Goal: Transaction & Acquisition: Book appointment/travel/reservation

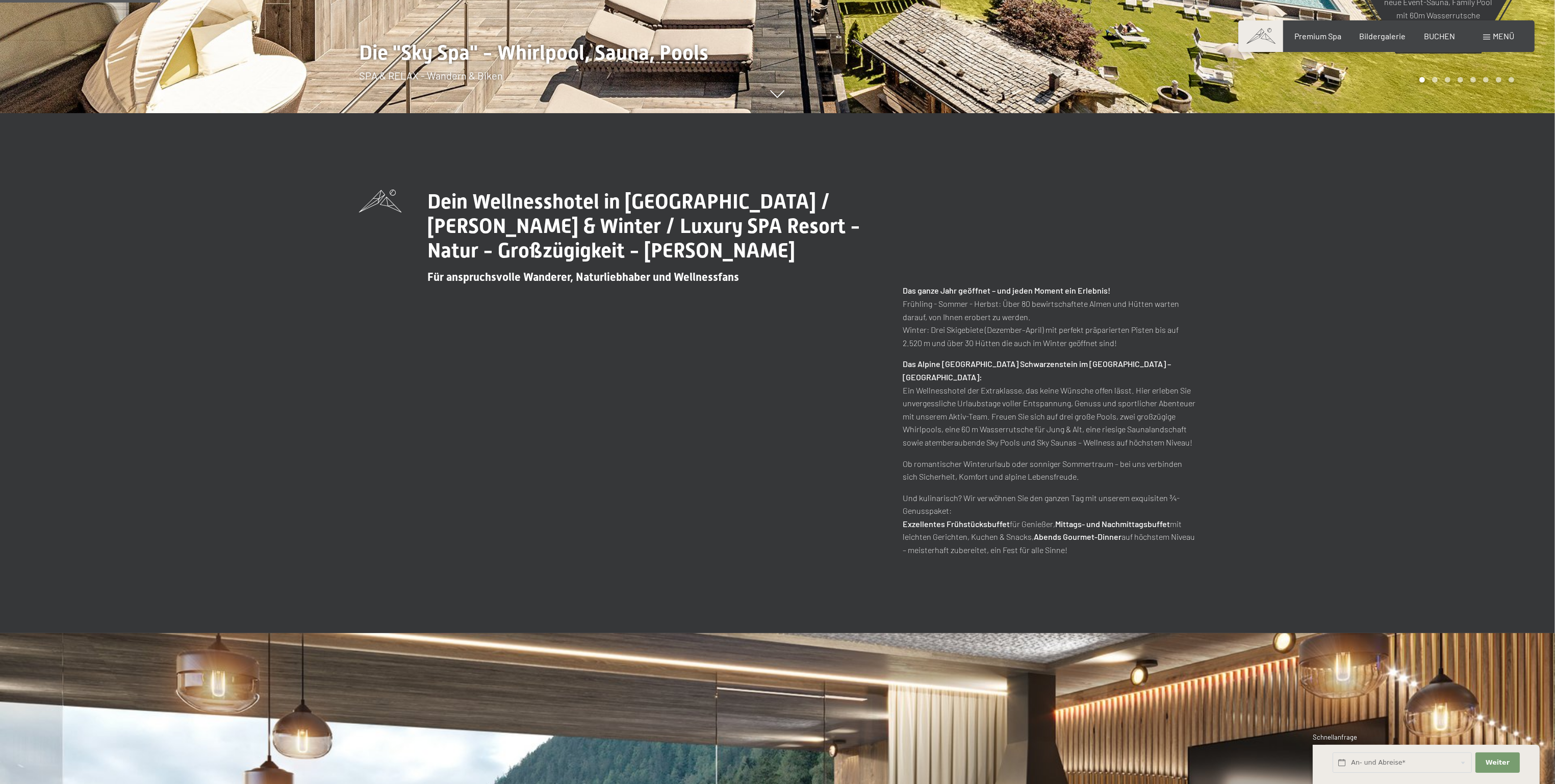
scroll to position [764, 0]
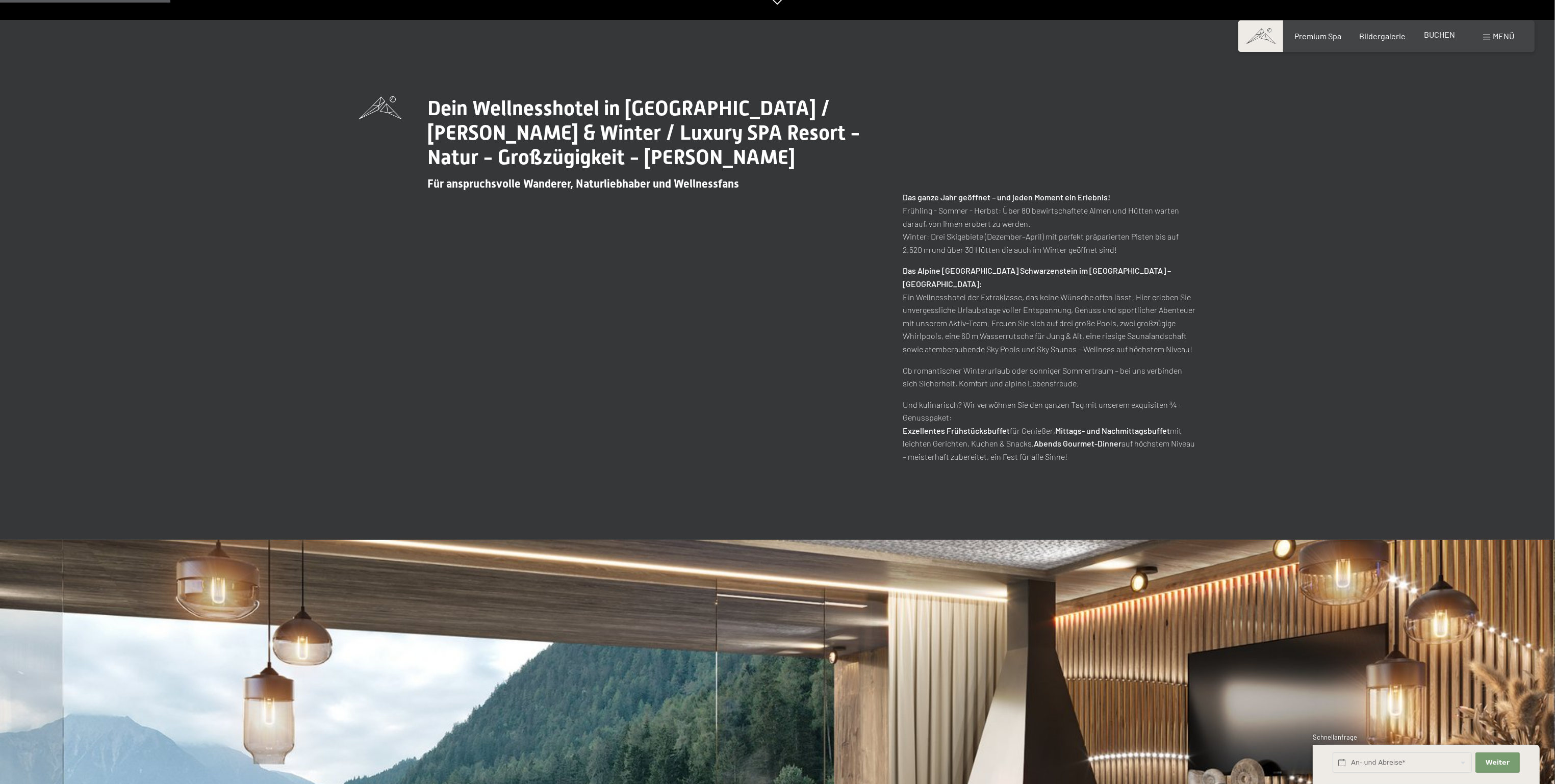
click at [1436, 32] on span "BUCHEN" at bounding box center [1440, 35] width 31 height 10
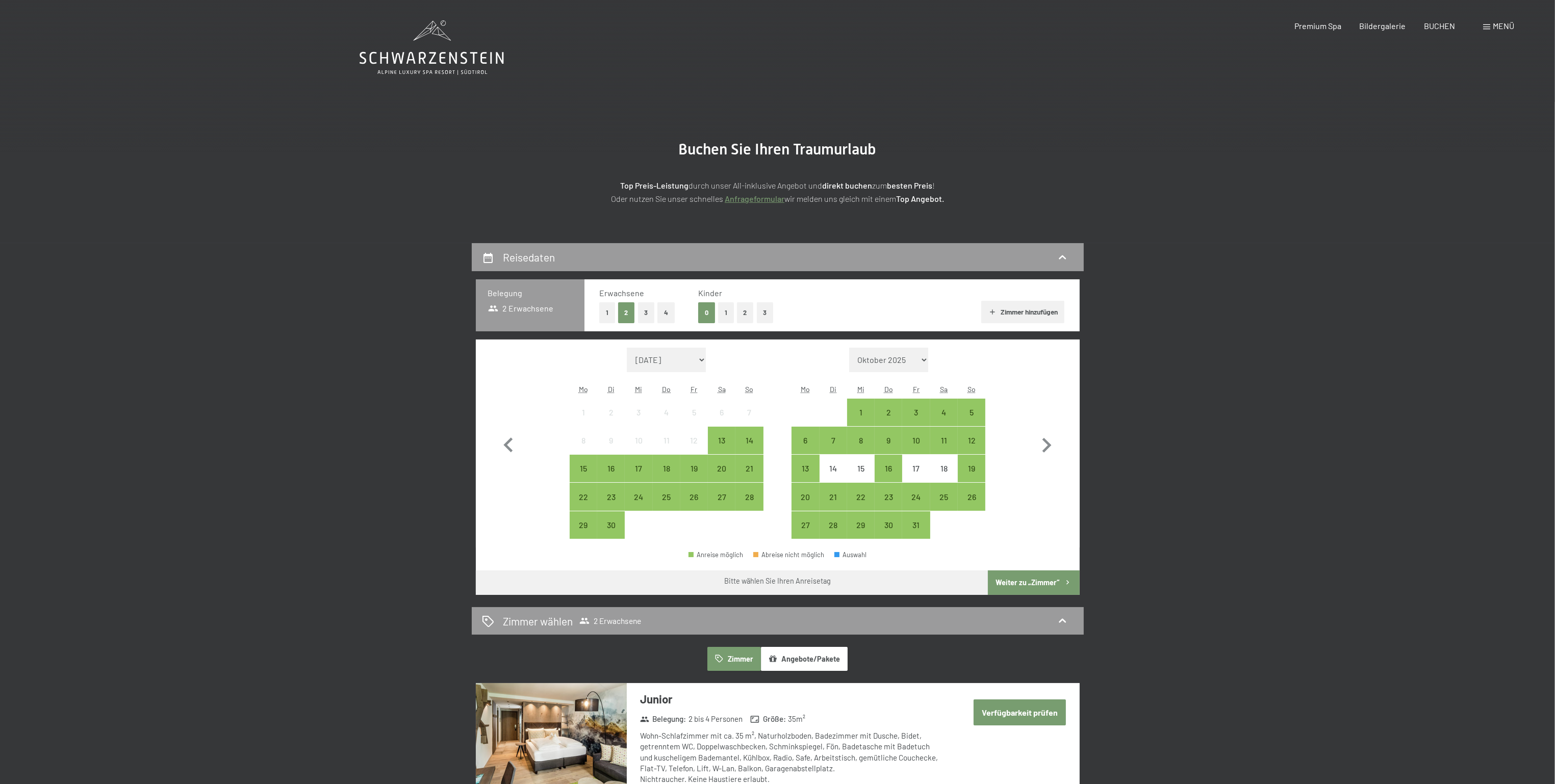
click at [724, 310] on button "1" at bounding box center [726, 313] width 16 height 21
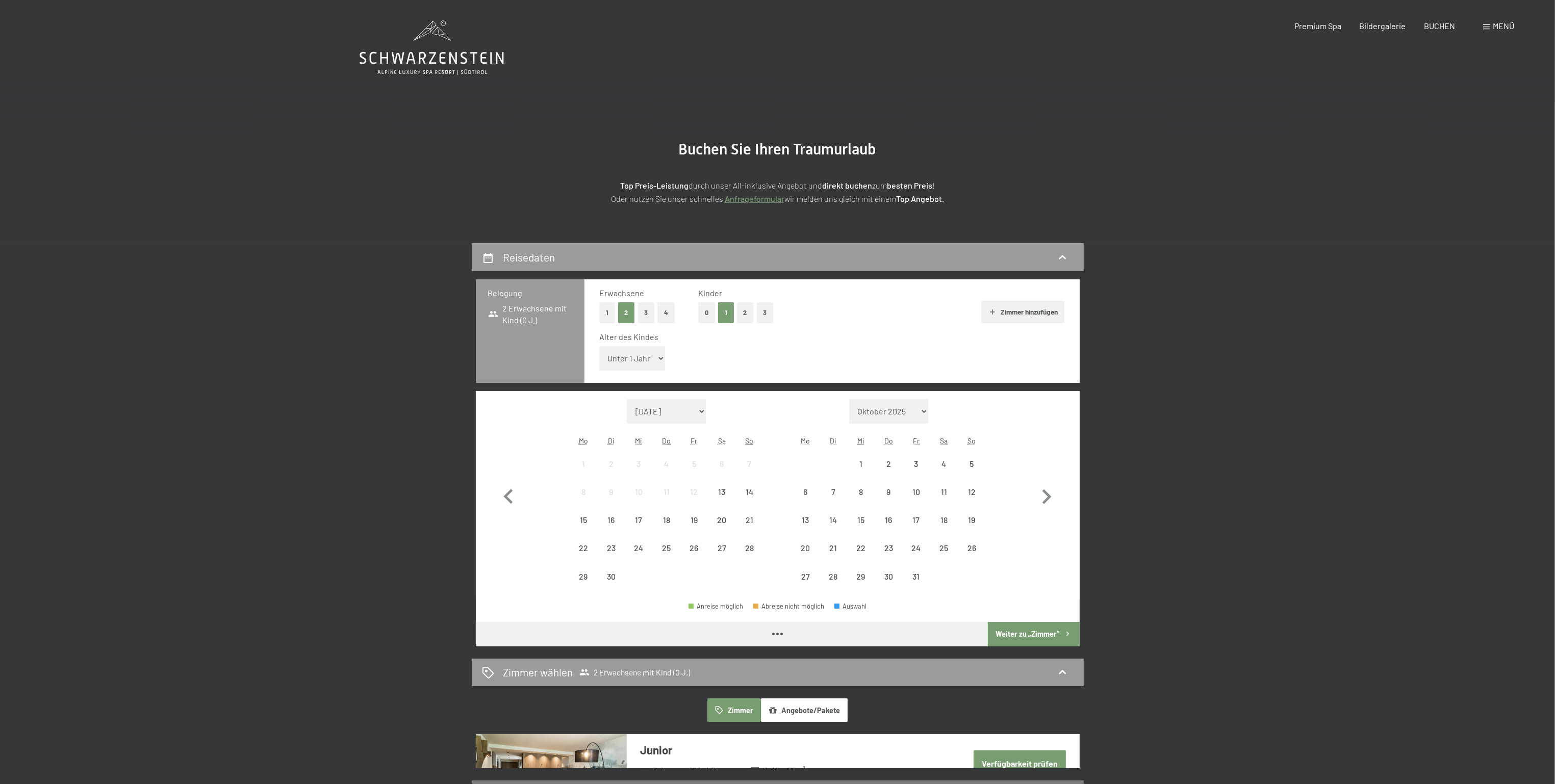
click at [622, 359] on select "Unter 1 Jahr 1 Jahr 2 Jahre 3 Jahre 4 Jahre 5 Jahre 6 Jahre 7 Jahre 8 Jahre 9 J…" at bounding box center [632, 359] width 66 height 25
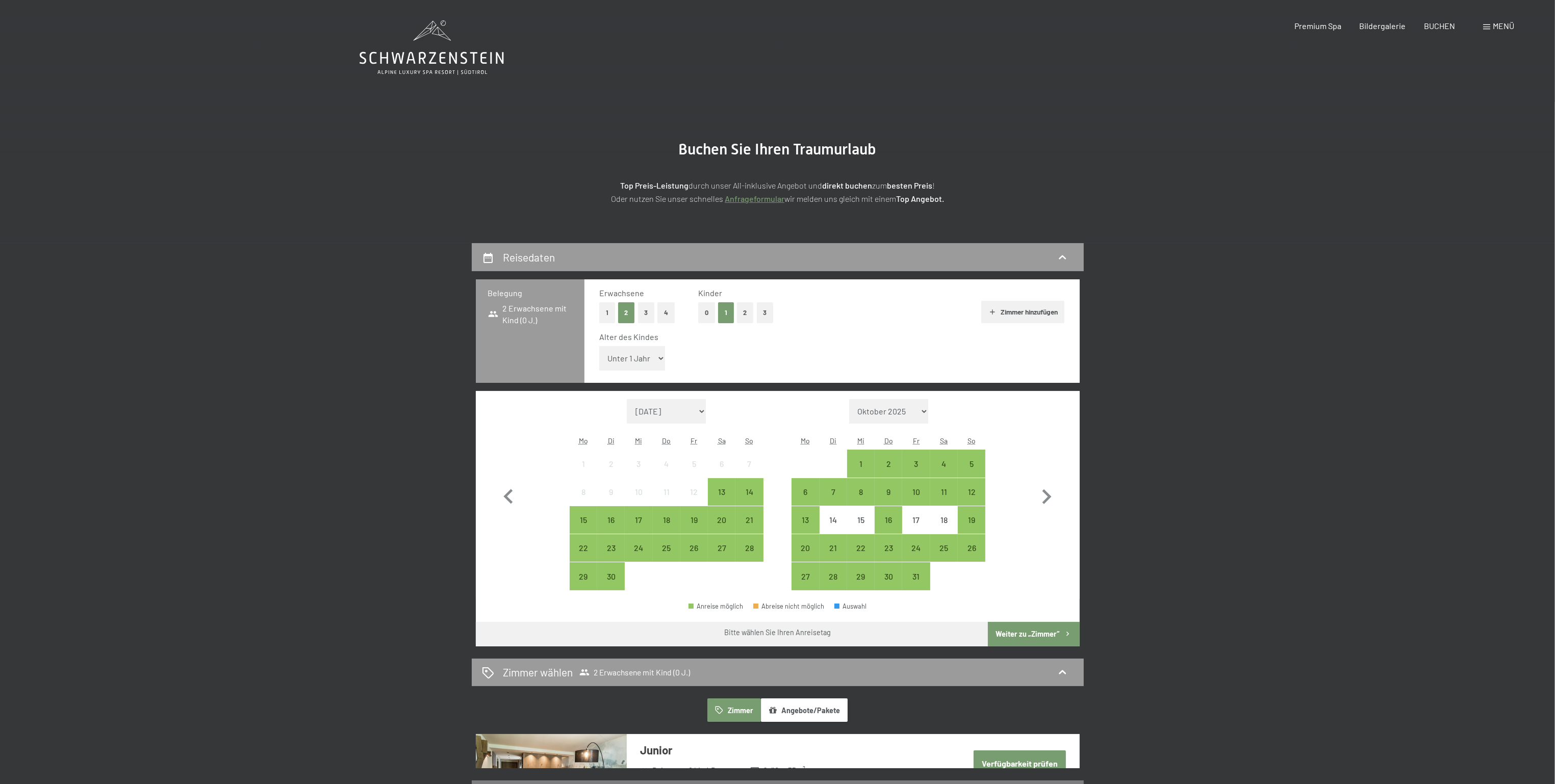
select select "15"
click at [599, 346] on select "Unter 1 Jahr 1 Jahr 2 Jahre 3 Jahre 4 Jahre 5 Jahre 6 Jahre 7 Jahre 8 Jahre 9 J…" at bounding box center [632, 359] width 66 height 25
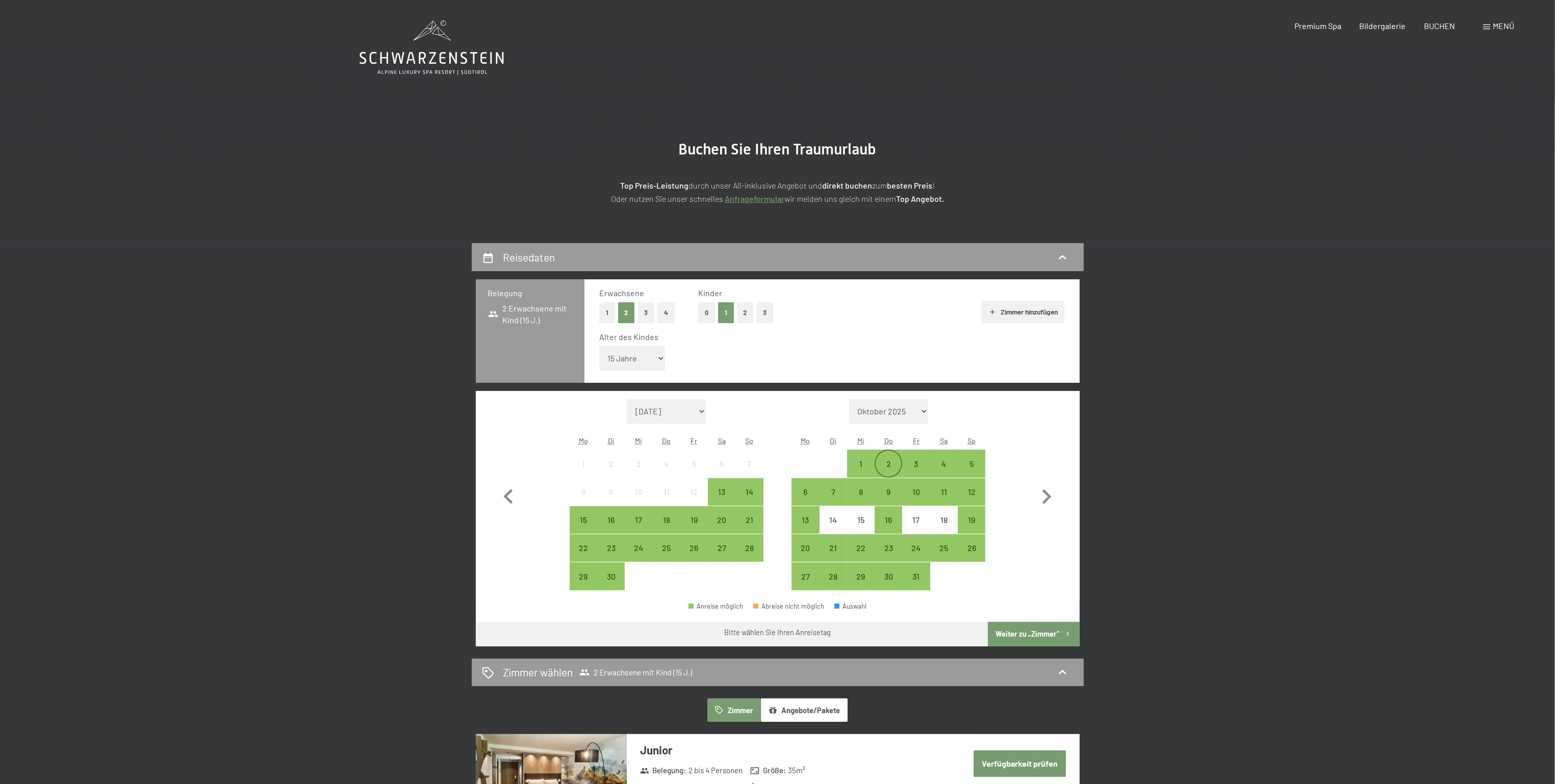
click at [894, 460] on div "2" at bounding box center [888, 473] width 25 height 25
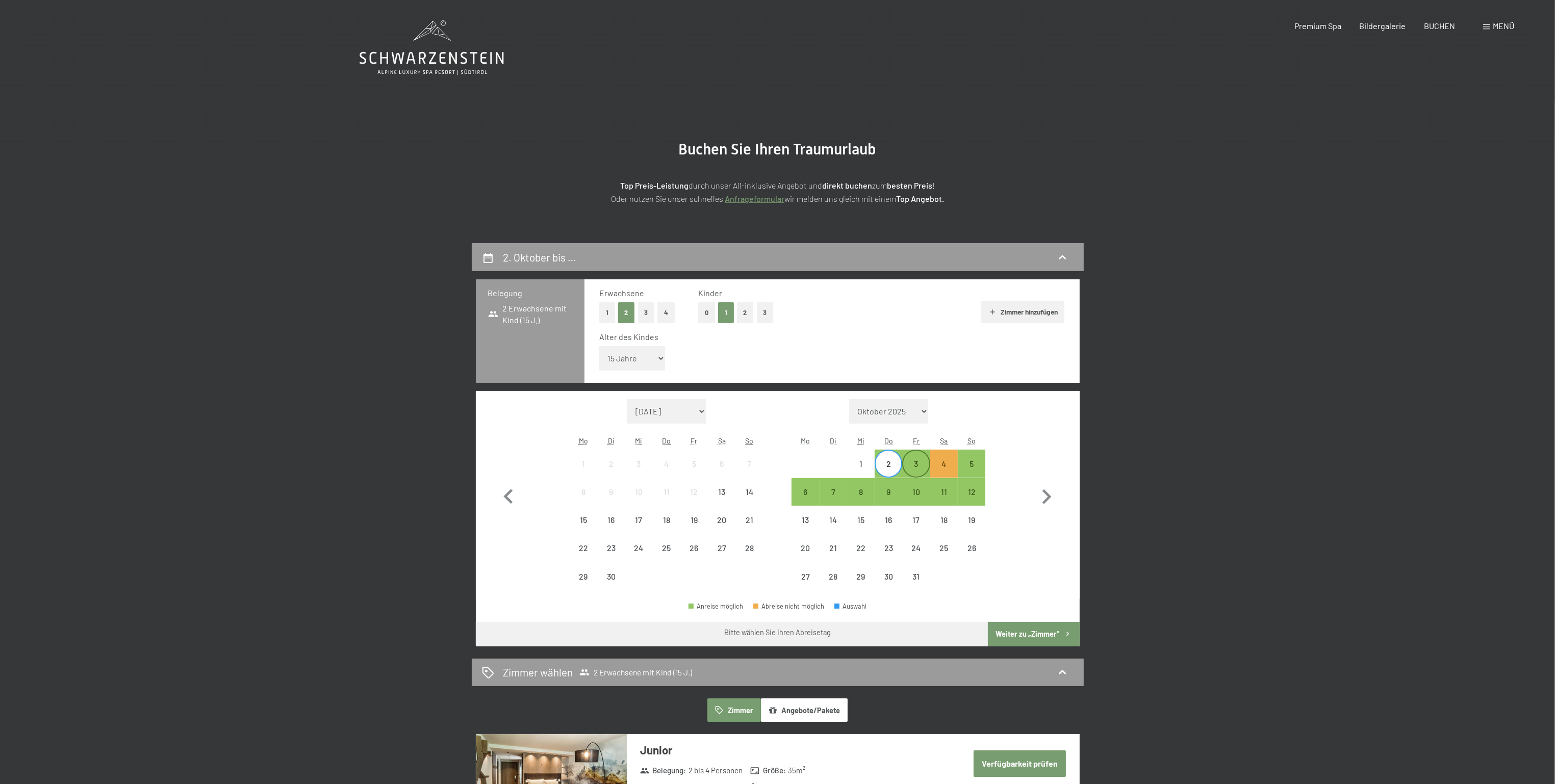
click at [920, 463] on div "3" at bounding box center [916, 473] width 25 height 25
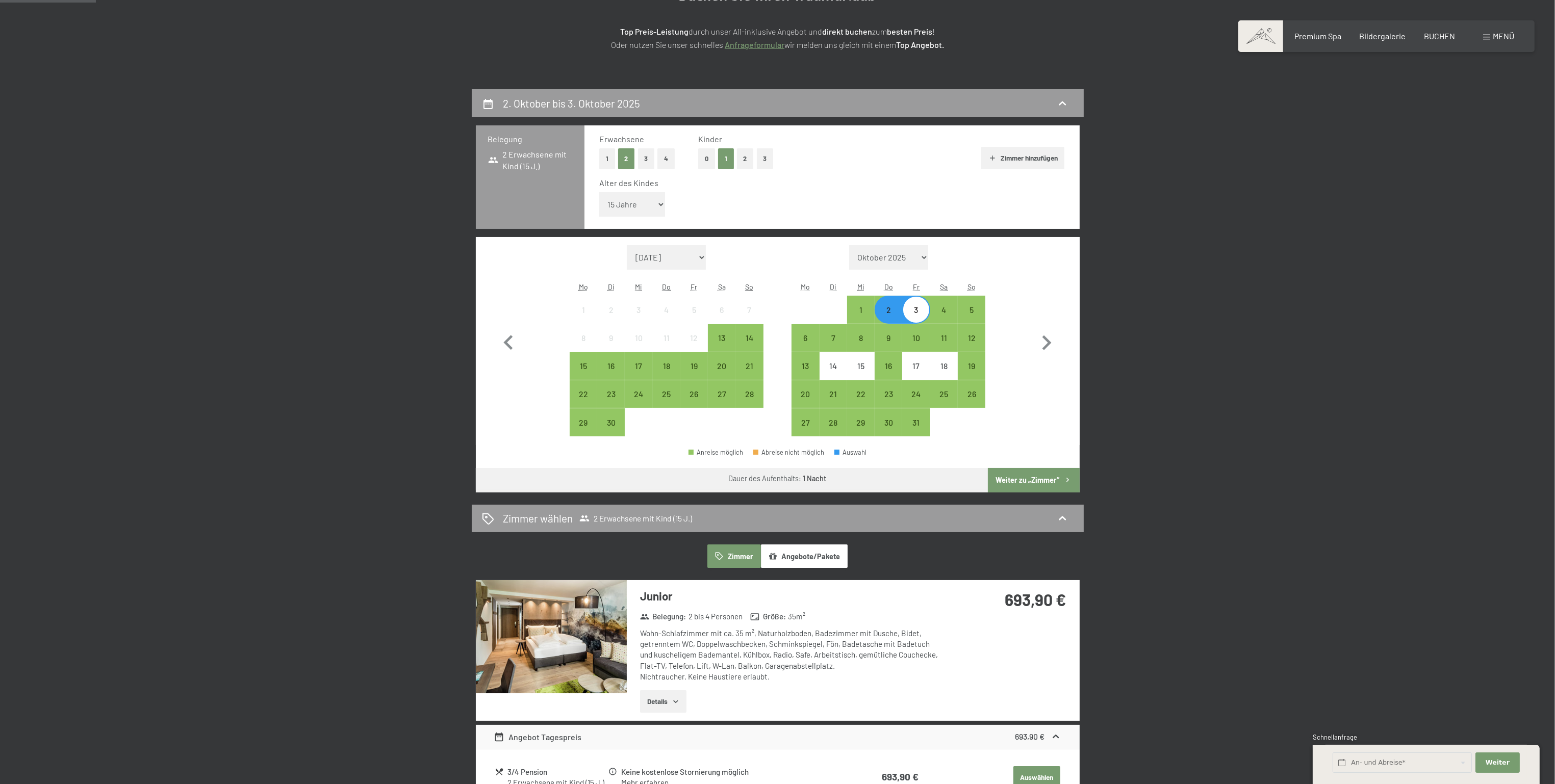
scroll to position [153, 0]
click at [885, 316] on div "2" at bounding box center [888, 320] width 25 height 25
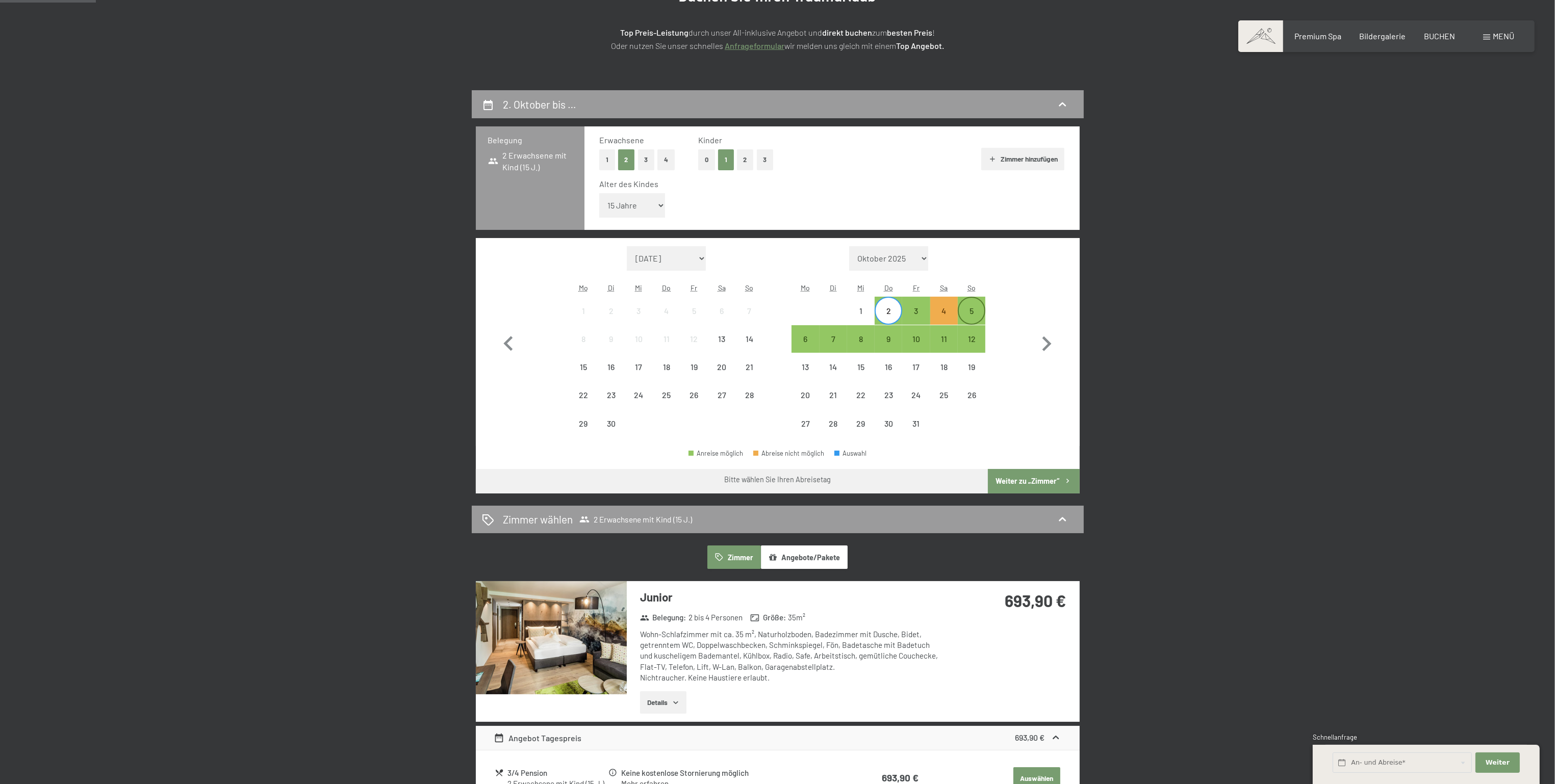
click at [981, 311] on div "5" at bounding box center [971, 320] width 25 height 25
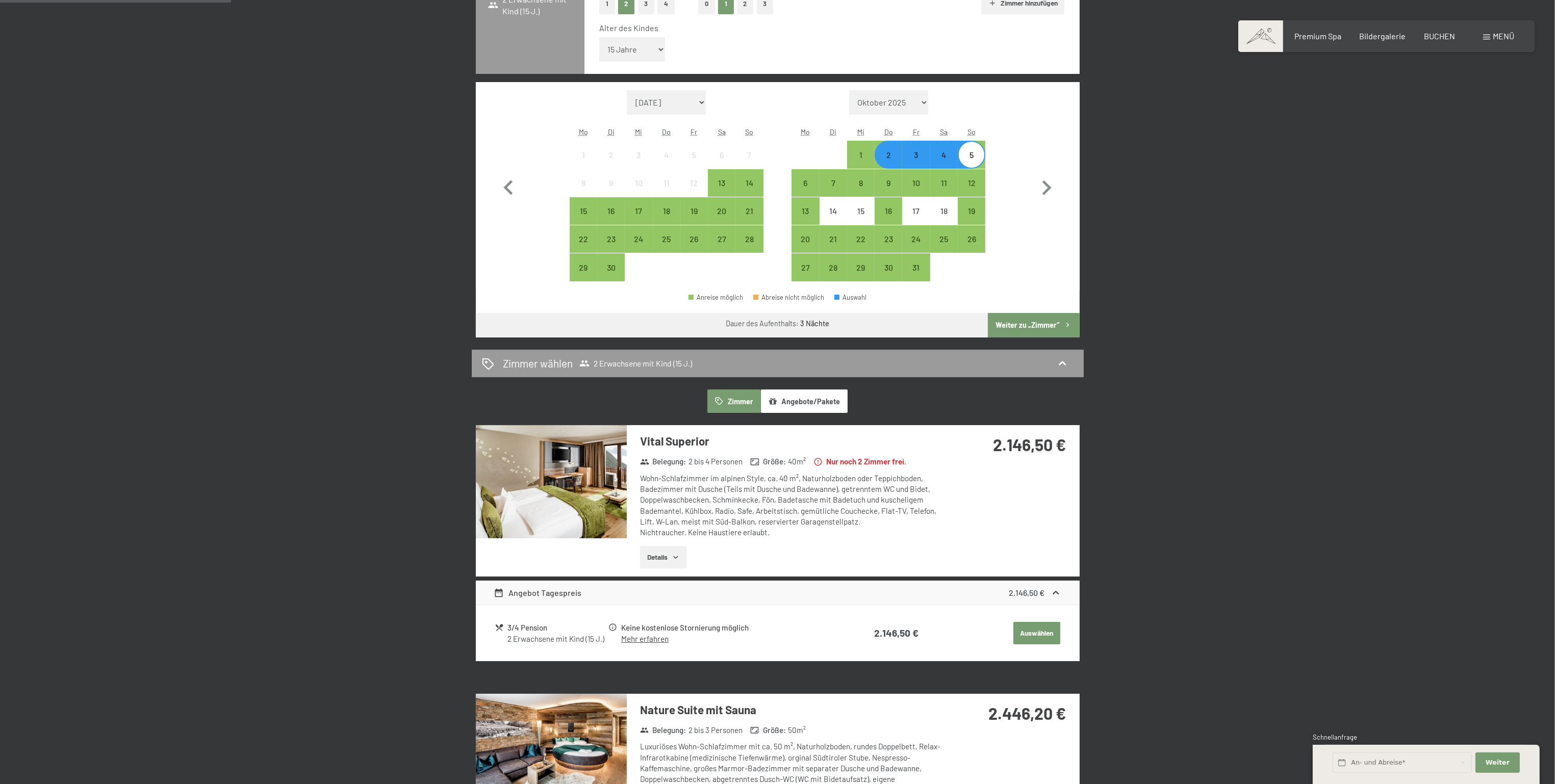
scroll to position [306, 0]
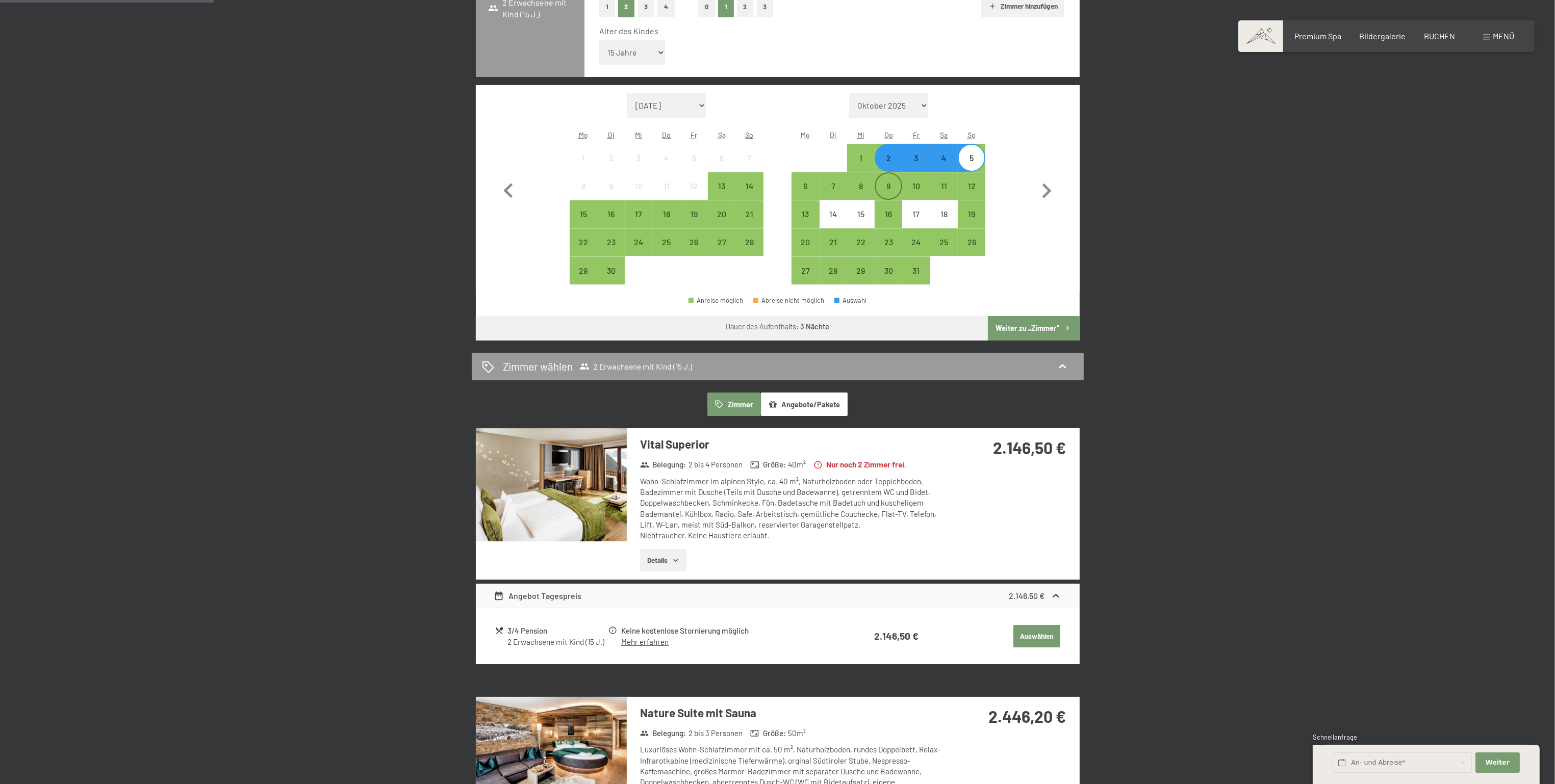
click at [887, 193] on div "9" at bounding box center [888, 194] width 25 height 25
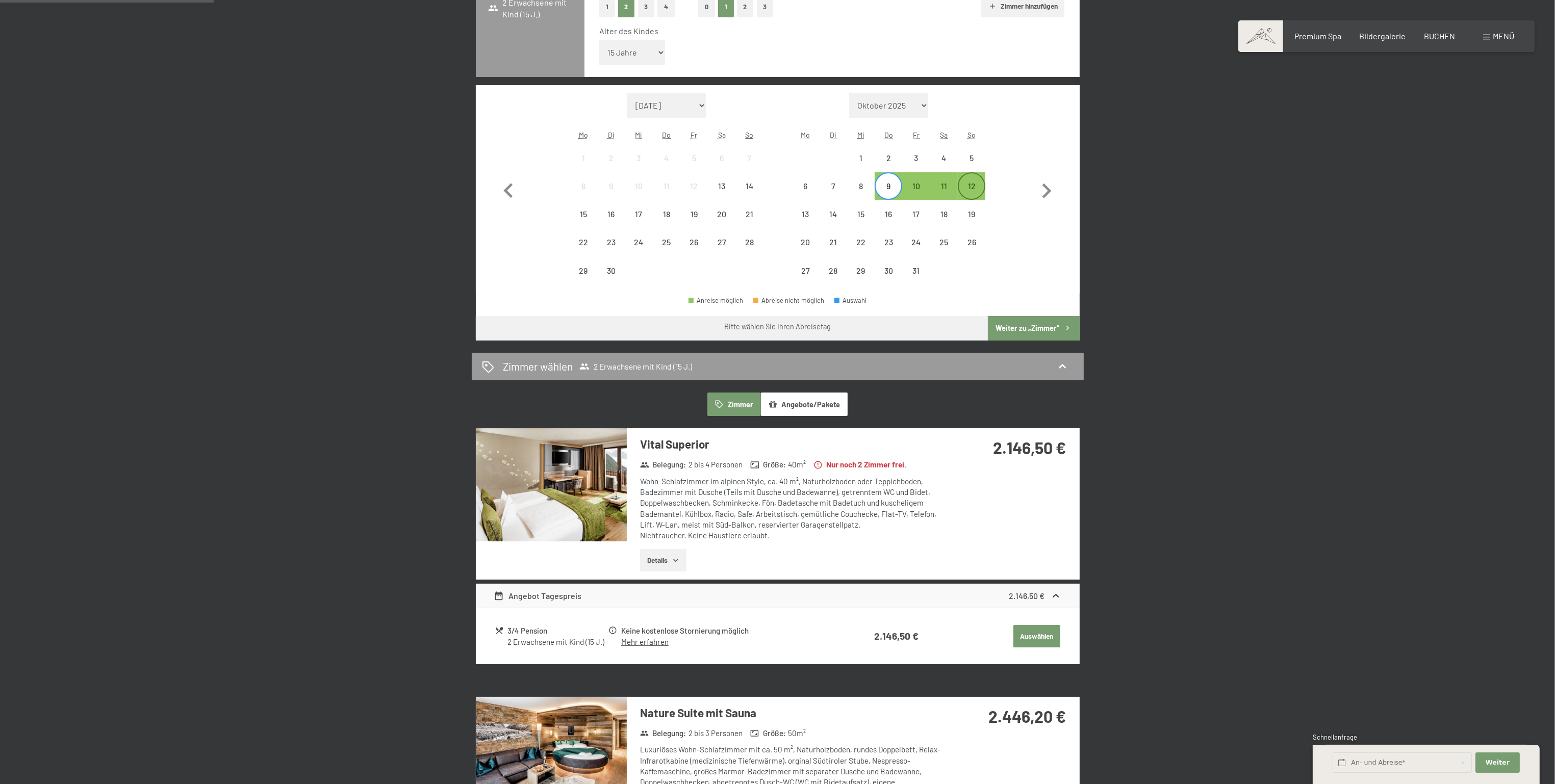
click at [976, 188] on div "12" at bounding box center [971, 194] width 25 height 25
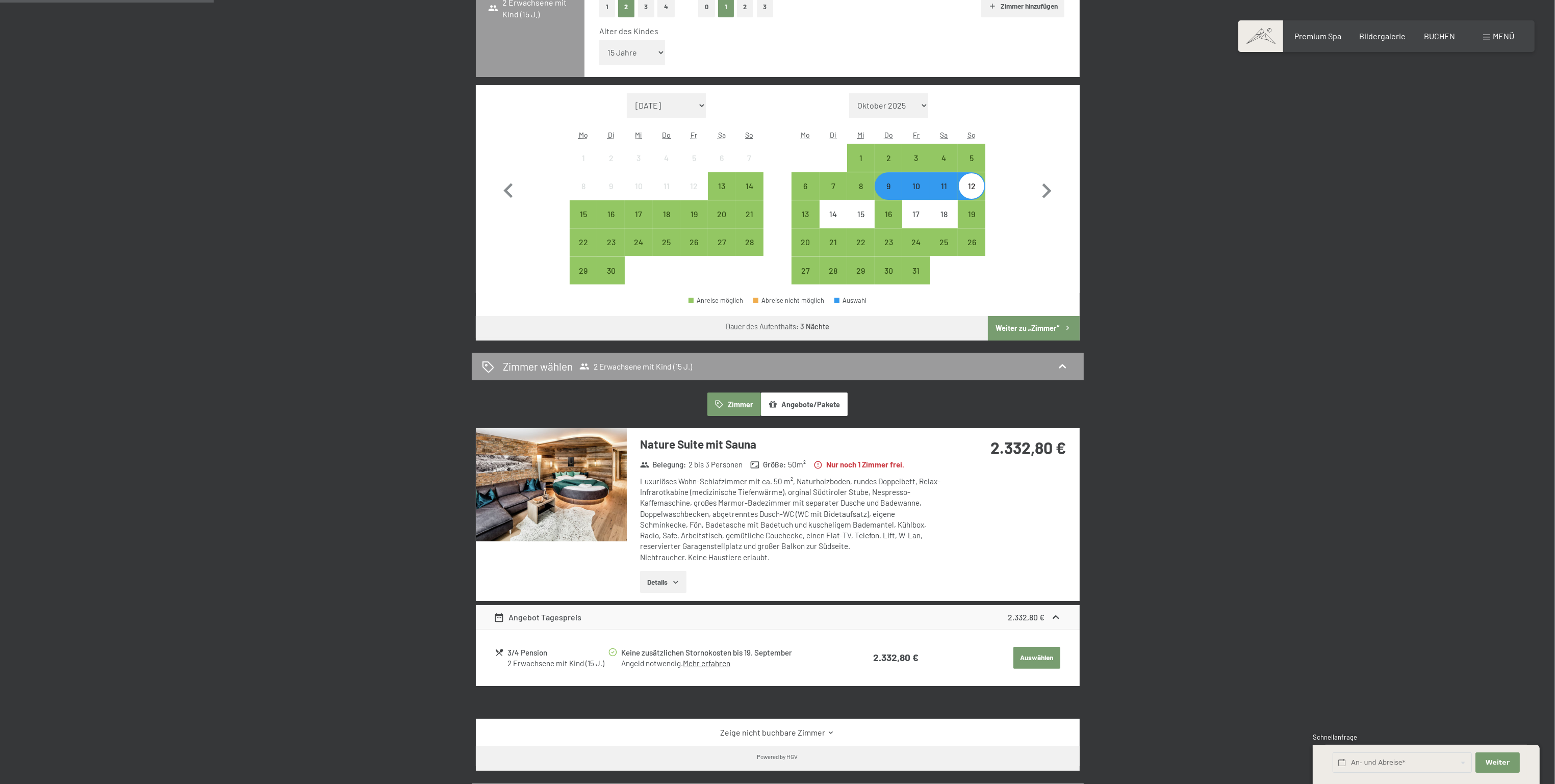
click at [914, 191] on div "10" at bounding box center [916, 194] width 25 height 25
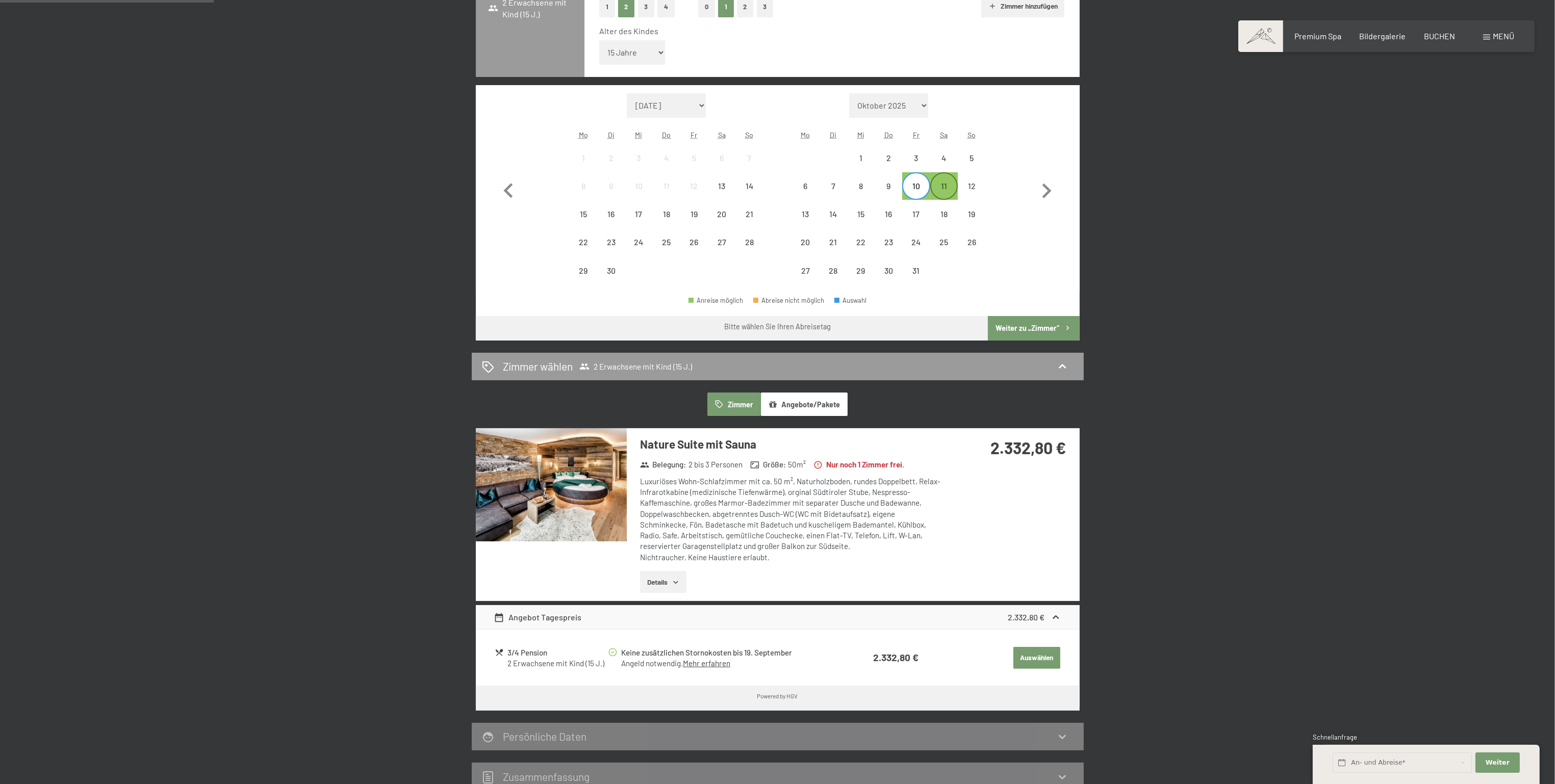
click at [950, 188] on div "11" at bounding box center [944, 194] width 25 height 25
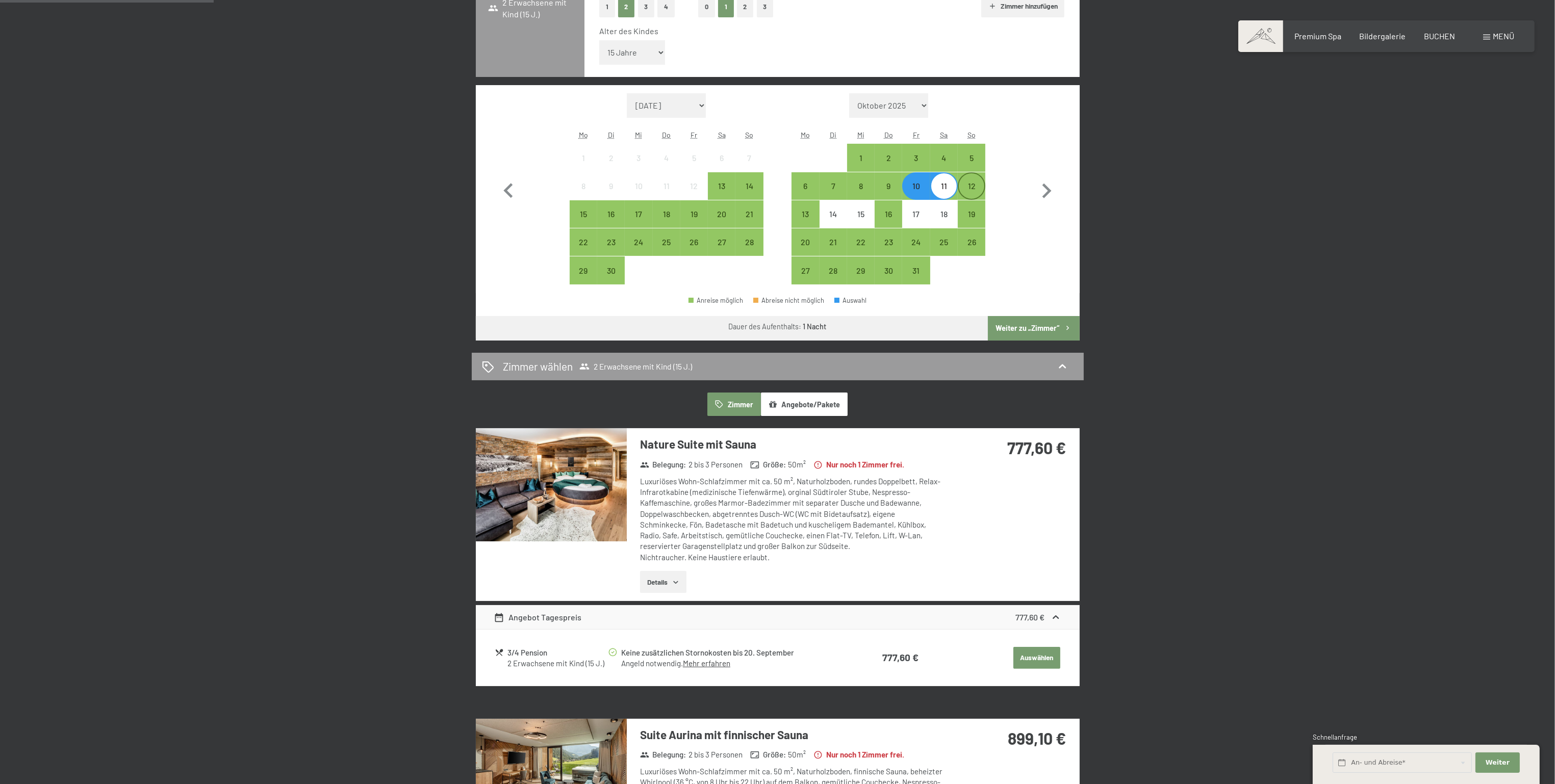
click at [971, 180] on div "12" at bounding box center [971, 186] width 25 height 25
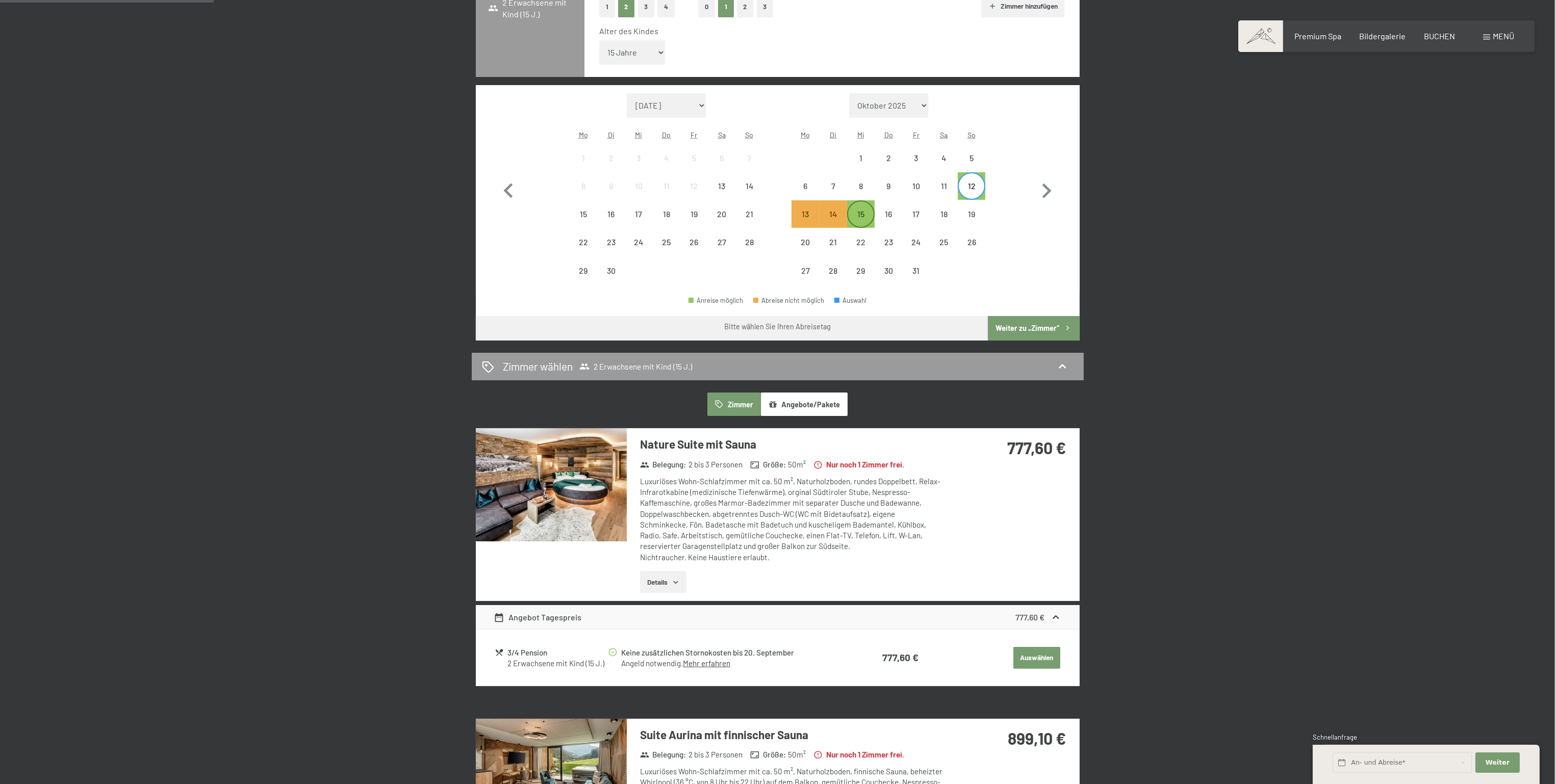
click at [859, 210] on div "15" at bounding box center [861, 222] width 25 height 25
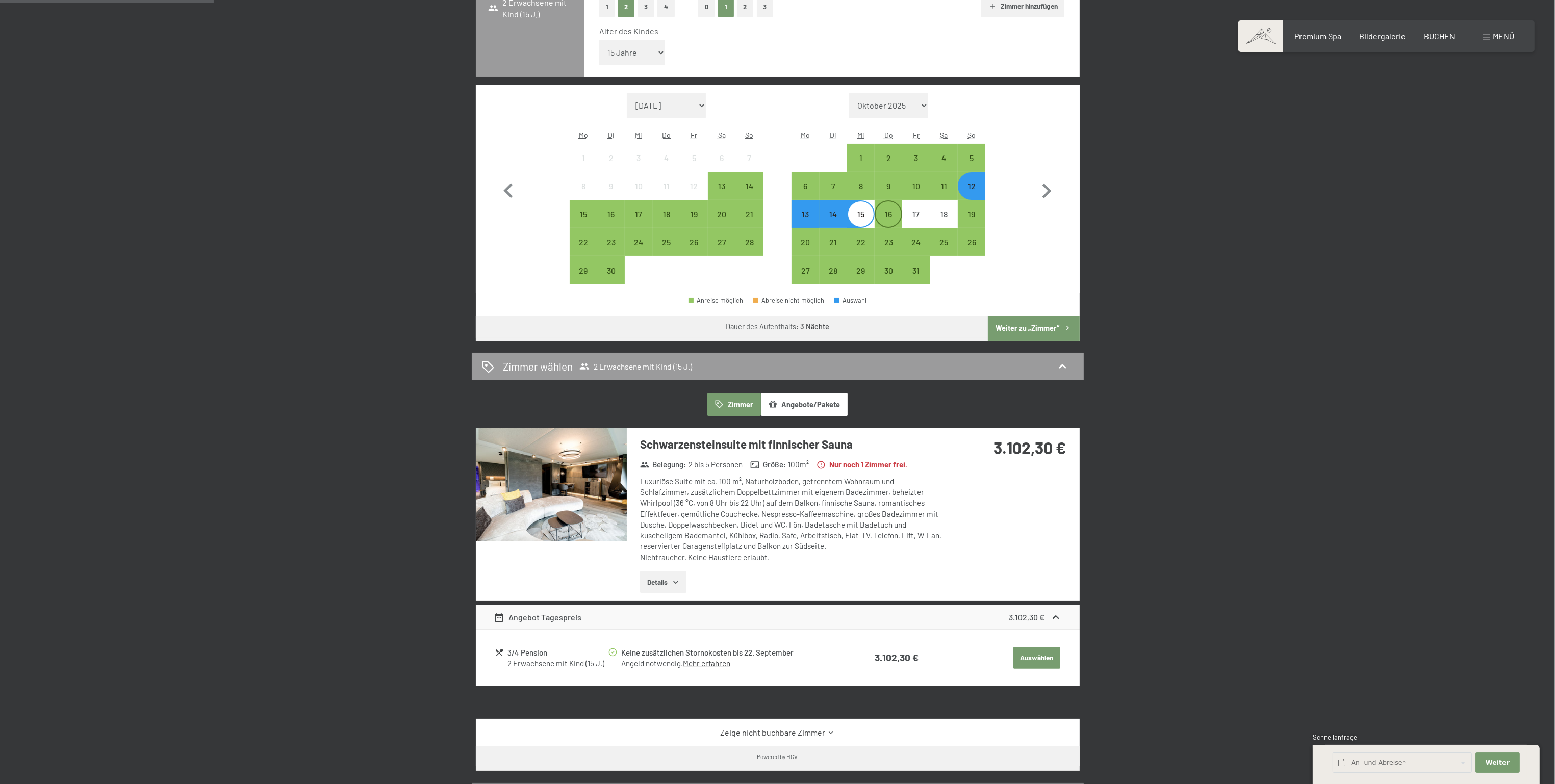
click at [894, 215] on div "16" at bounding box center [888, 222] width 25 height 25
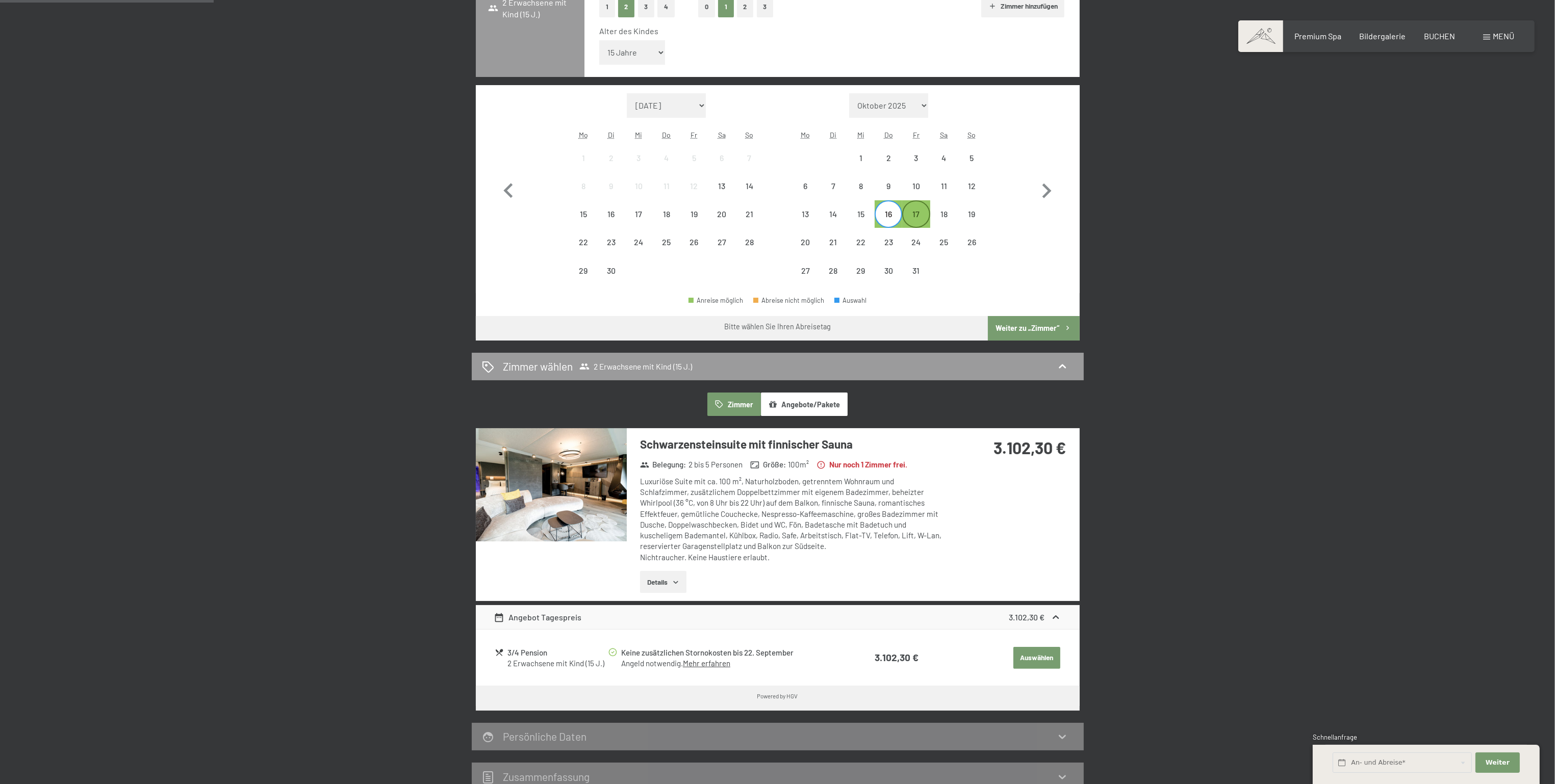
click at [916, 216] on div "17" at bounding box center [916, 222] width 25 height 25
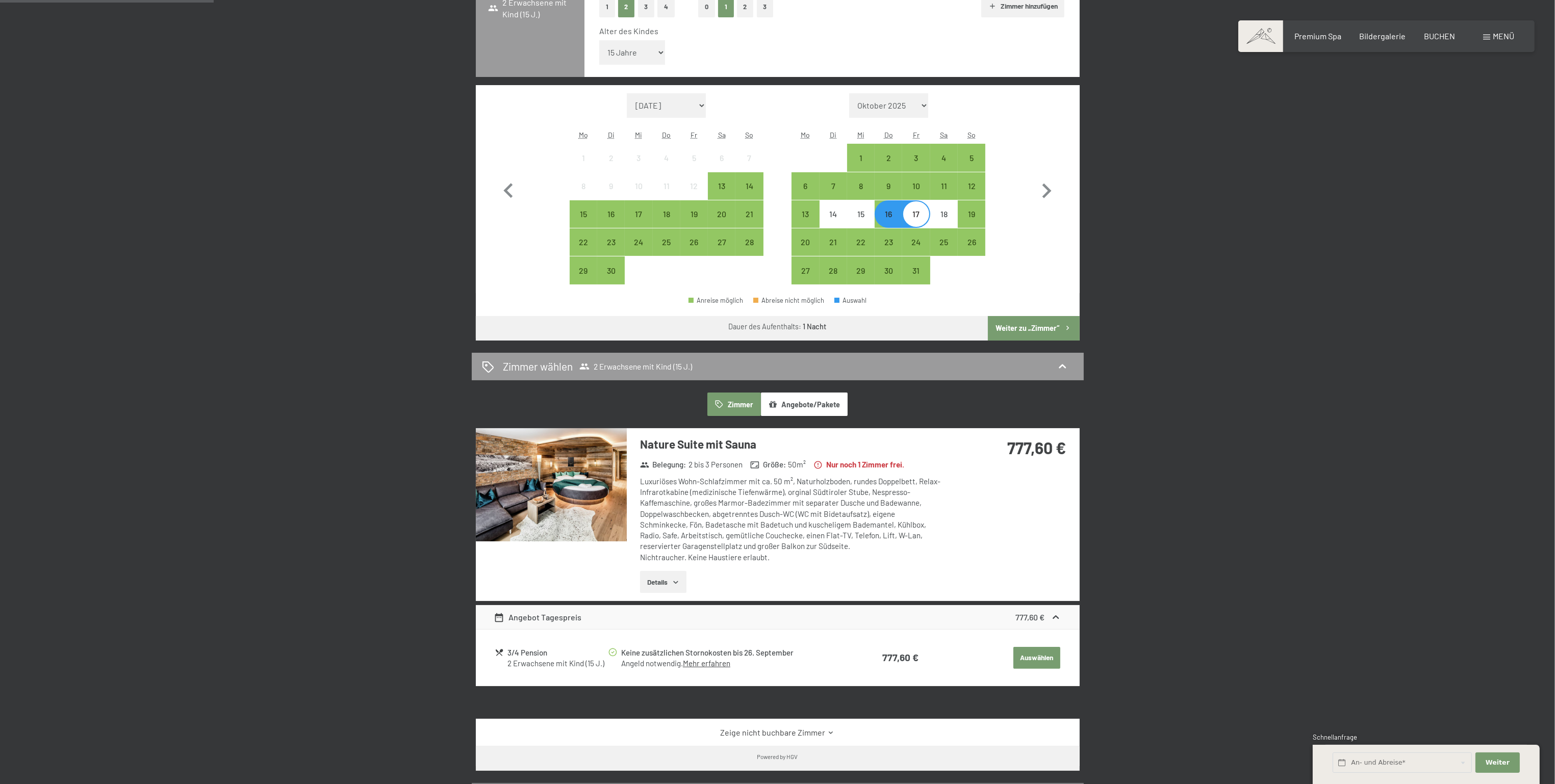
click at [911, 218] on div "17" at bounding box center [916, 222] width 25 height 25
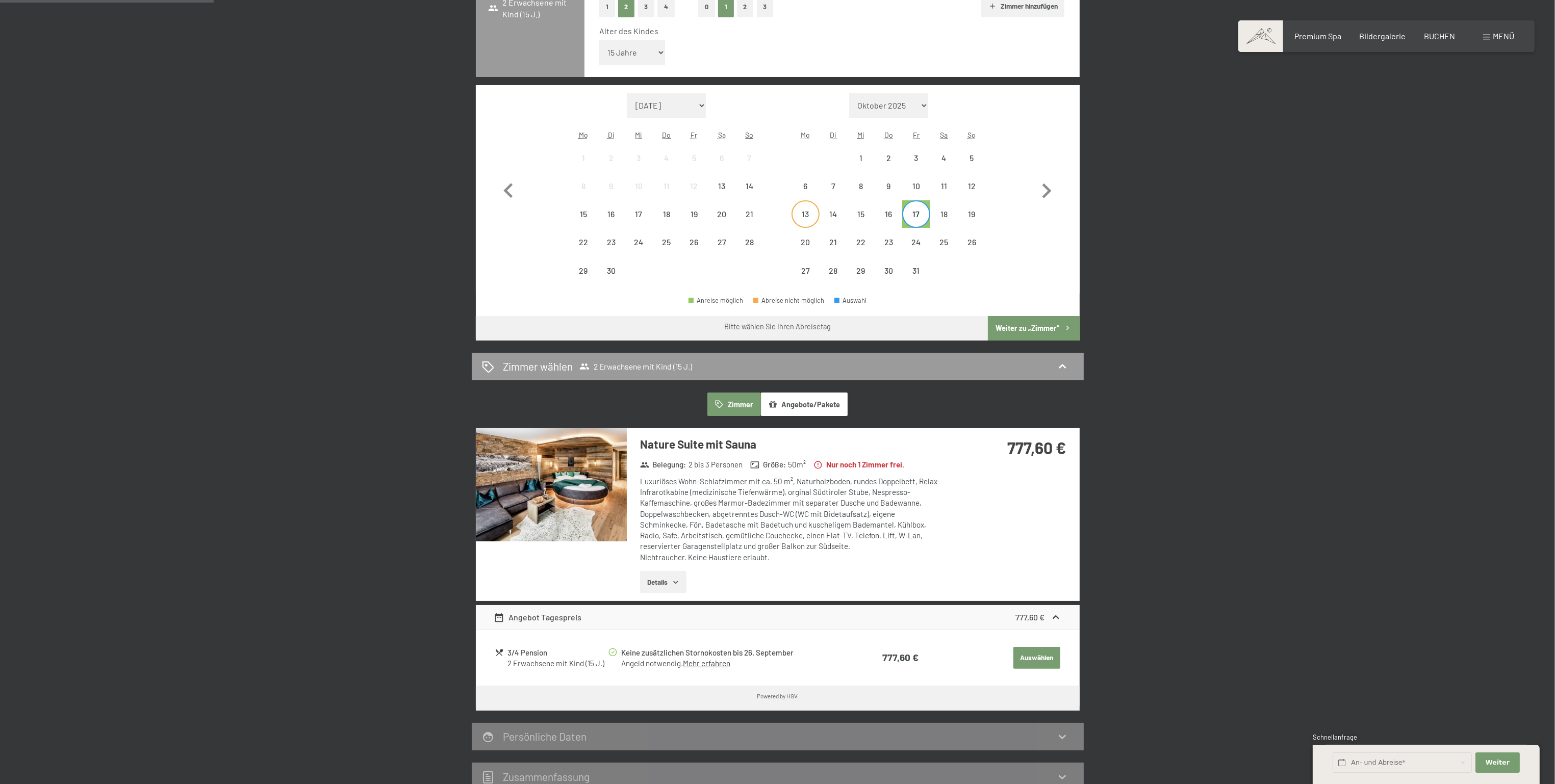
click at [804, 220] on div "13" at bounding box center [805, 222] width 25 height 25
click at [804, 182] on div "6" at bounding box center [805, 194] width 25 height 25
click at [897, 185] on div "9" at bounding box center [888, 194] width 25 height 25
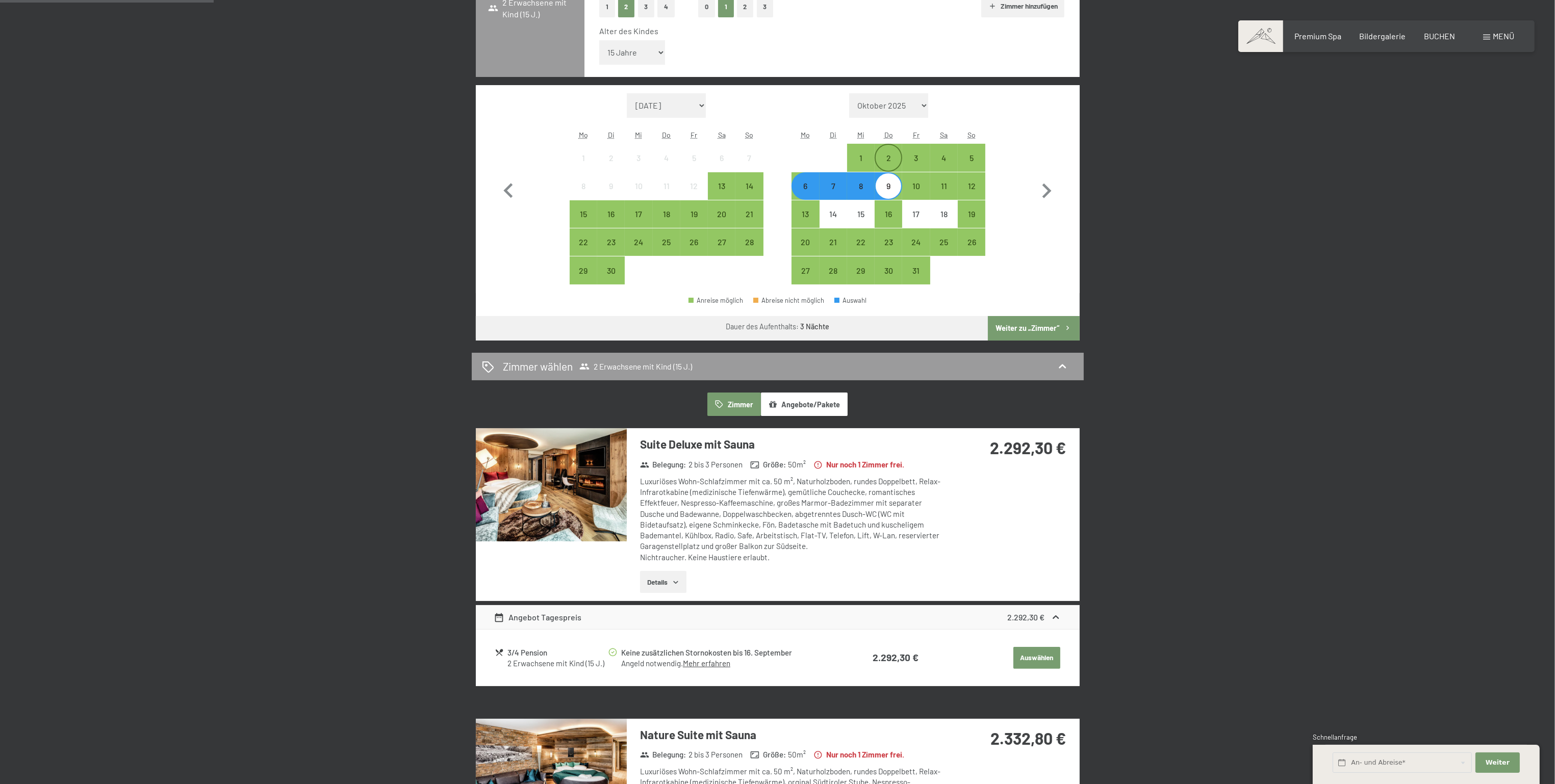
click at [895, 157] on div "2" at bounding box center [888, 167] width 25 height 25
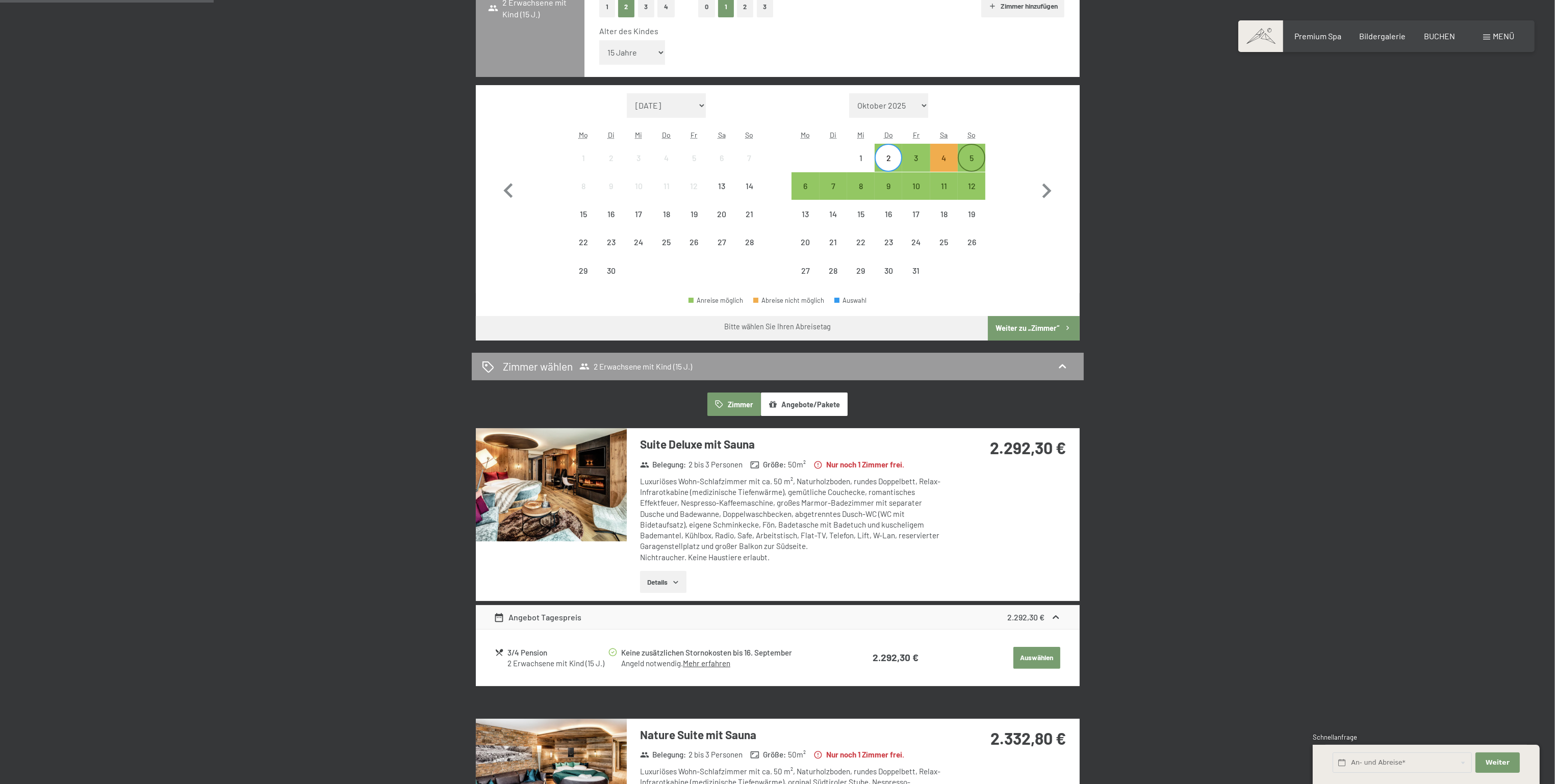
click at [978, 160] on div "5" at bounding box center [971, 167] width 25 height 25
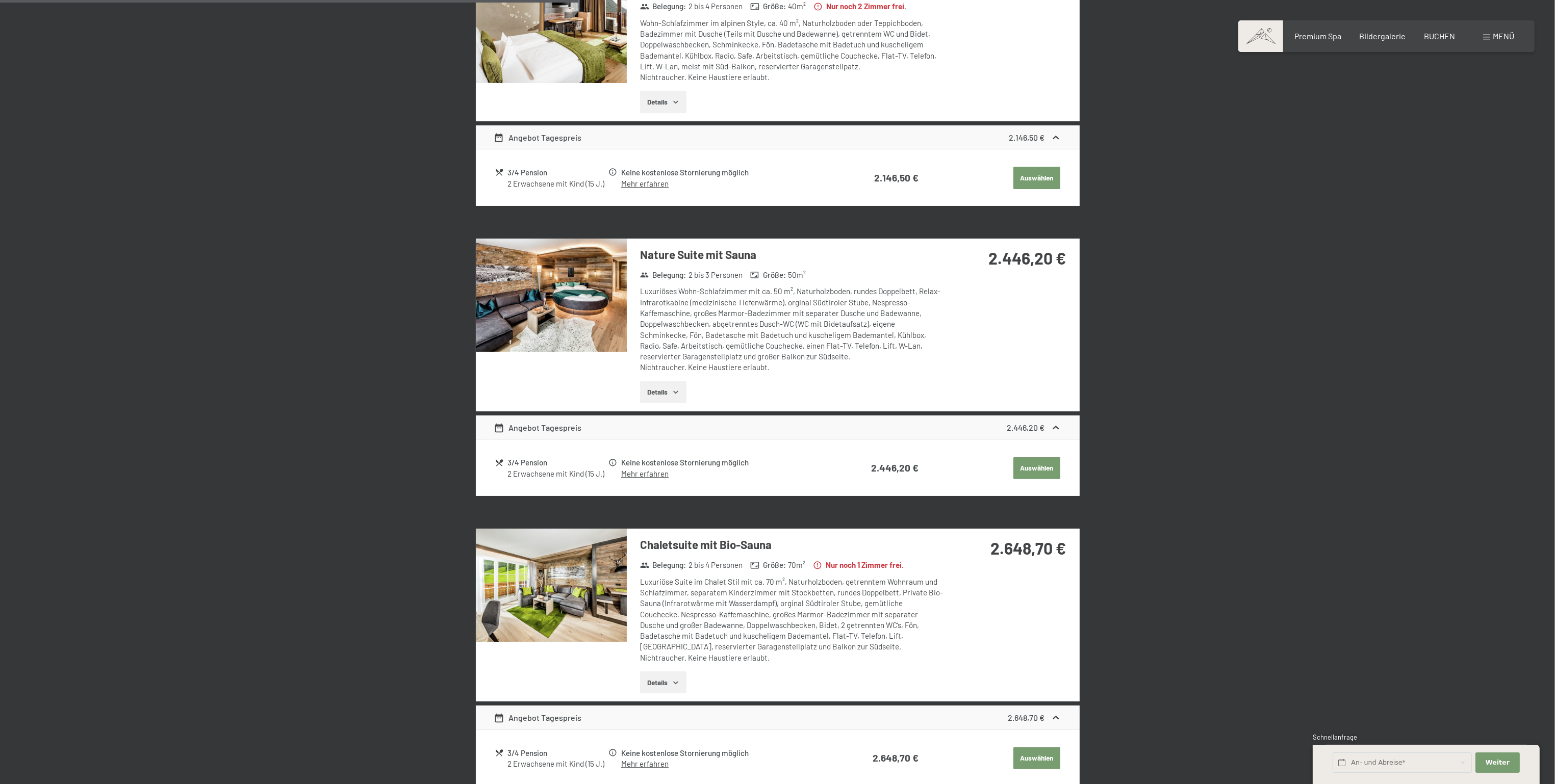
scroll to position [612, 0]
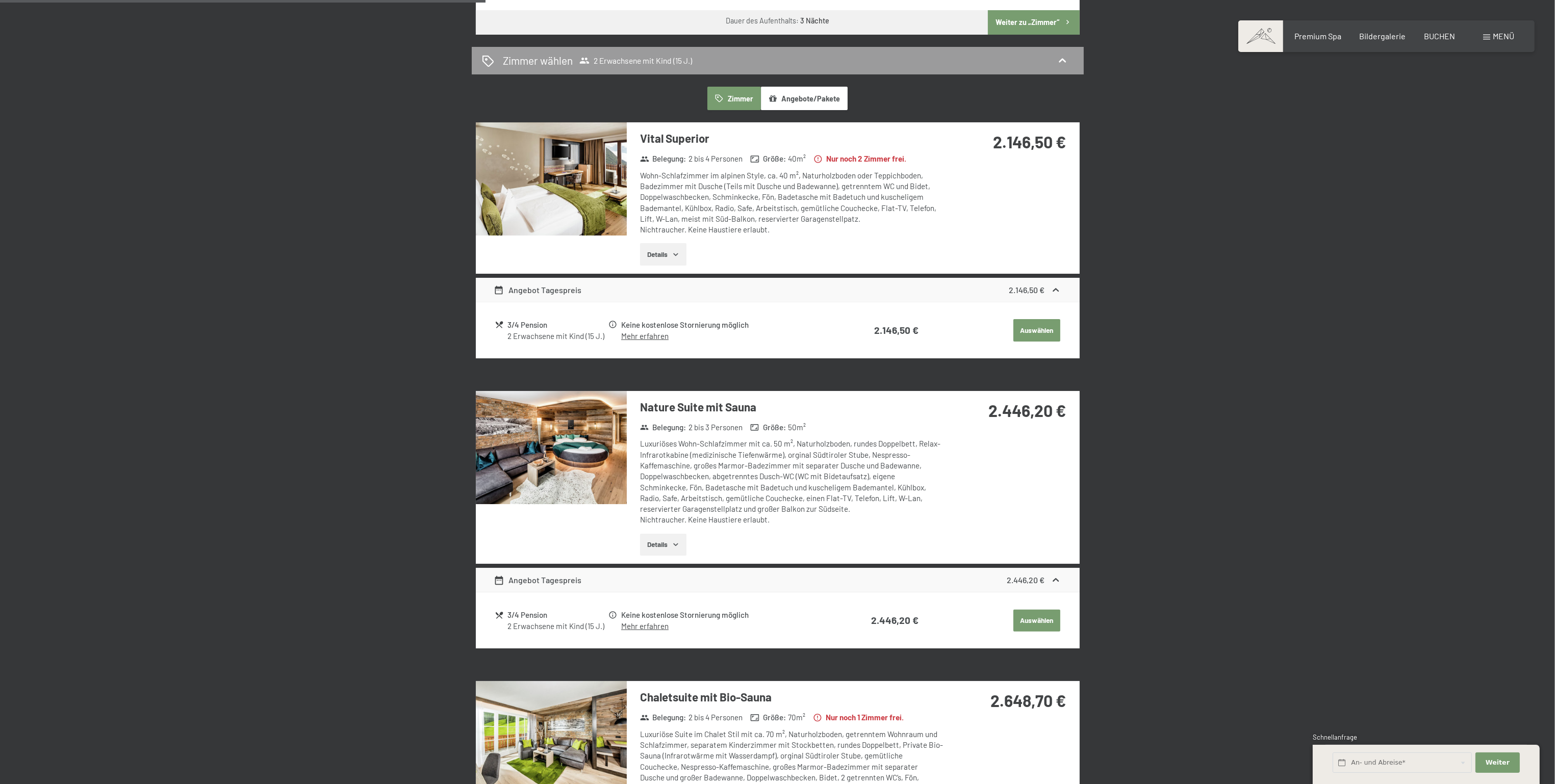
click at [1045, 331] on button "Auswählen" at bounding box center [1037, 330] width 47 height 22
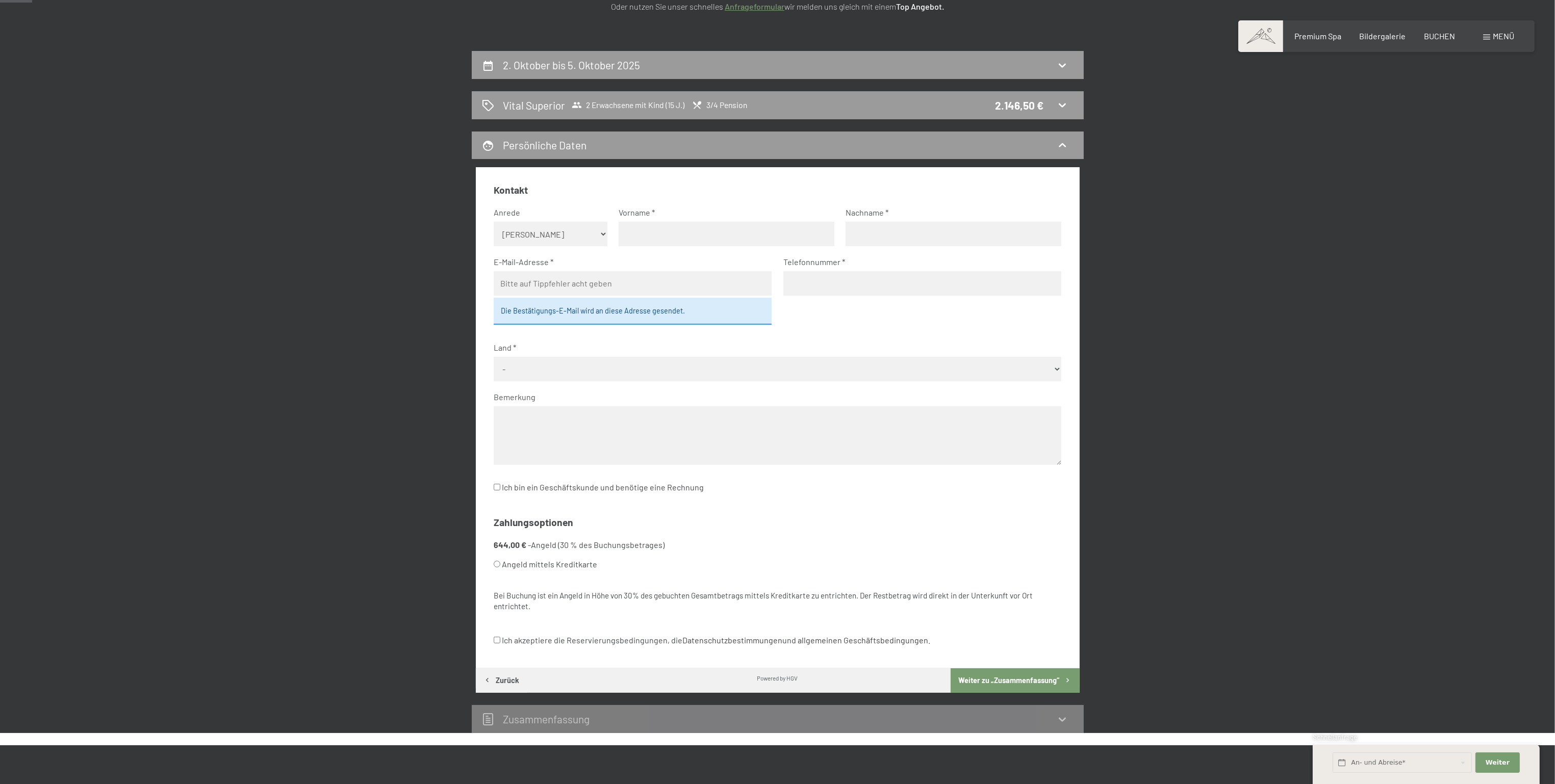
scroll to position [0, 0]
